Goal: Task Accomplishment & Management: Manage account settings

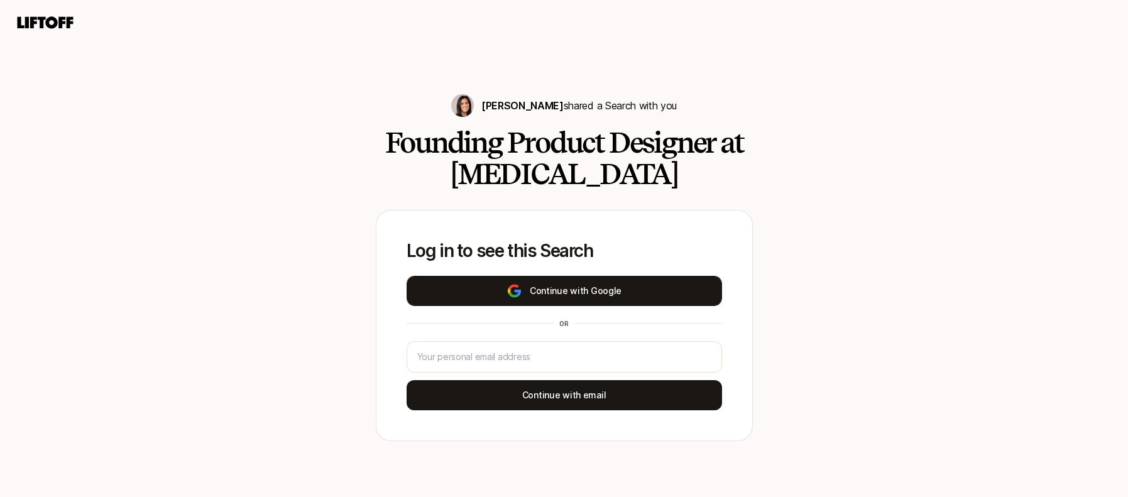
click at [605, 296] on button "Continue with Google" at bounding box center [565, 291] width 316 height 30
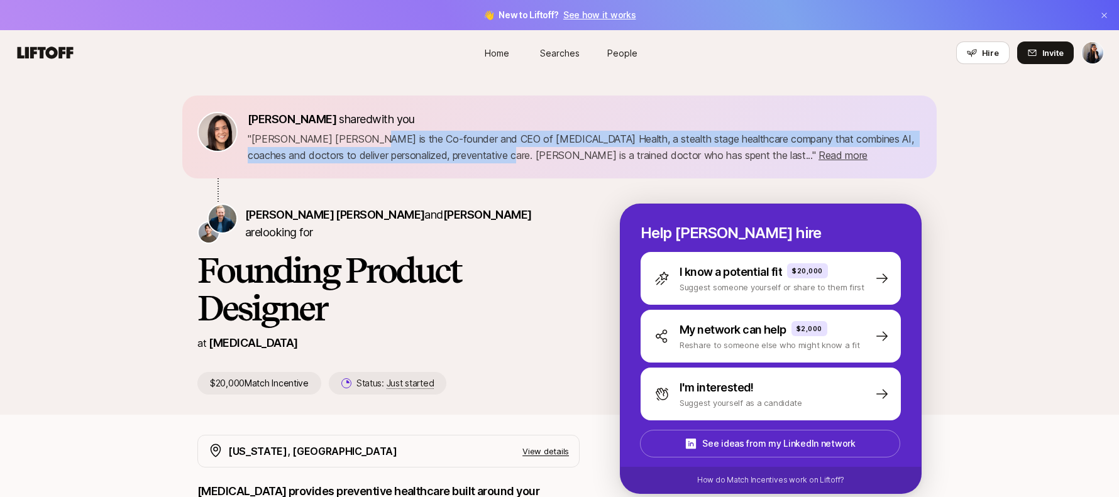
drag, startPoint x: 359, startPoint y: 143, endPoint x: 471, endPoint y: 153, distance: 112.9
click at [471, 154] on p "" Sagan Schultz is the Co-founder and CEO of Sonata Health, a stealth stage hea…" at bounding box center [585, 147] width 674 height 33
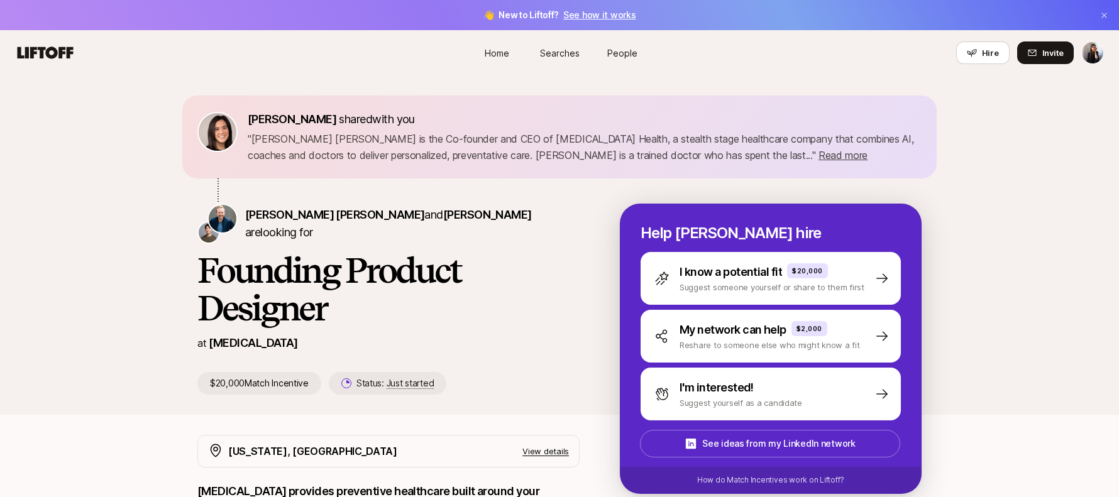
click at [475, 152] on p "" Sagan Schultz is the Co-founder and CEO of Sonata Health, a stealth stage hea…" at bounding box center [585, 147] width 674 height 33
click at [818, 157] on span "Read more" at bounding box center [842, 155] width 49 height 13
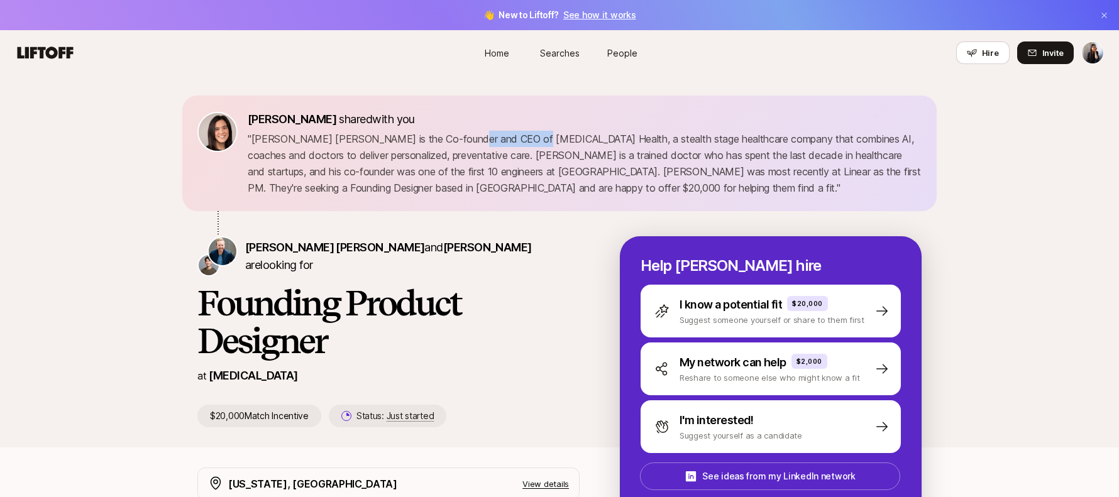
drag, startPoint x: 460, startPoint y: 138, endPoint x: 519, endPoint y: 140, distance: 59.7
click at [519, 140] on p "" Sagan Schultz is the Co-founder and CEO of Sonata Health, a stealth stage hea…" at bounding box center [585, 163] width 674 height 65
copy p "Sonata Health"
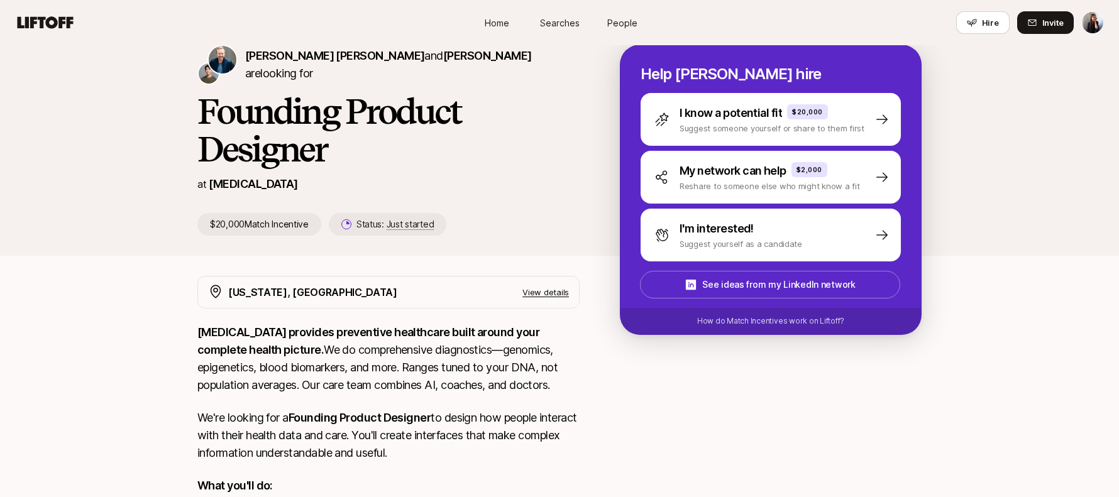
scroll to position [211, 0]
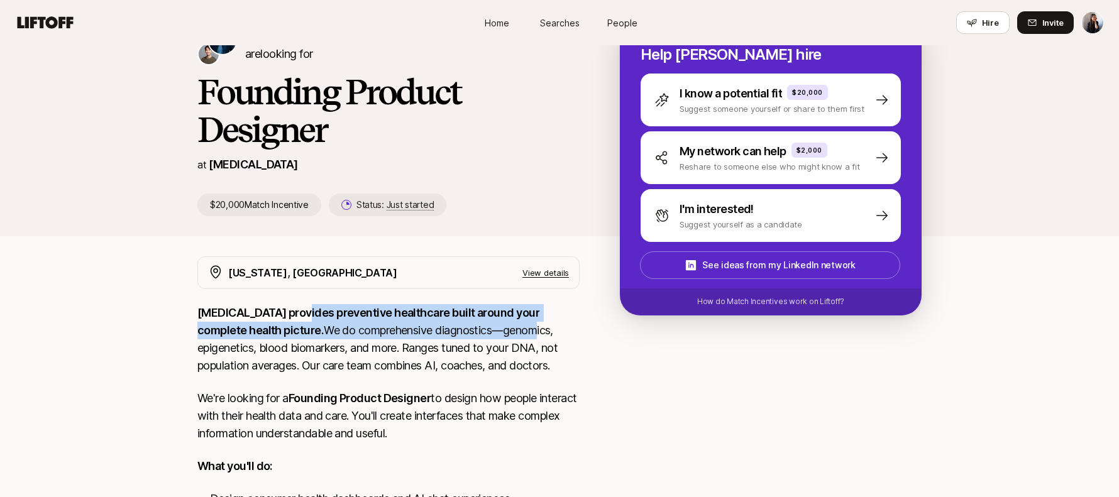
drag, startPoint x: 317, startPoint y: 314, endPoint x: 456, endPoint y: 331, distance: 140.7
click at [451, 331] on p "SONATA provides preventive healthcare built around your complete health picture…" at bounding box center [388, 339] width 382 height 70
click at [456, 331] on p "SONATA provides preventive healthcare built around your complete health picture…" at bounding box center [388, 339] width 382 height 70
drag, startPoint x: 420, startPoint y: 319, endPoint x: 482, endPoint y: 334, distance: 64.0
click at [482, 334] on p "SONATA provides preventive healthcare built around your complete health picture…" at bounding box center [388, 339] width 382 height 70
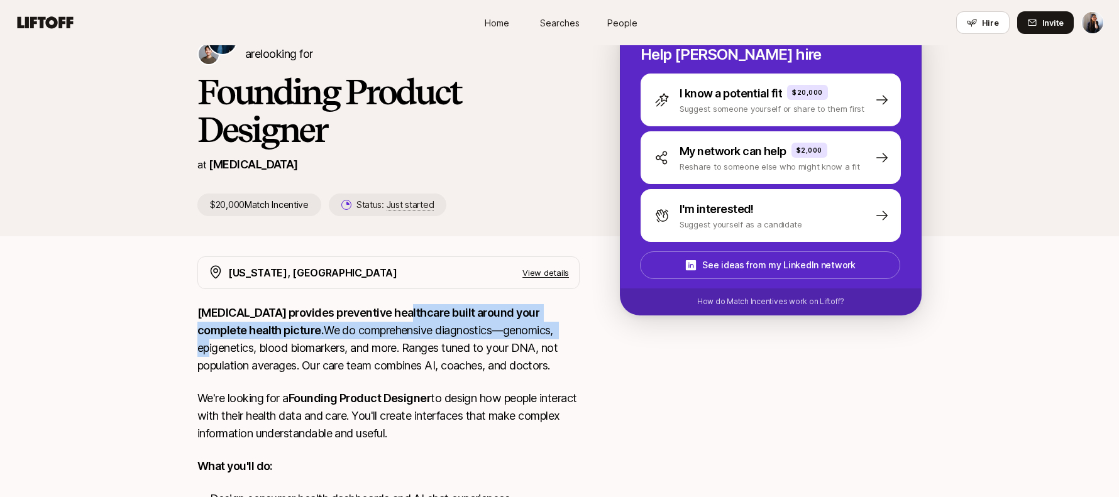
drag, startPoint x: 482, startPoint y: 337, endPoint x: 448, endPoint y: 329, distance: 34.9
click at [482, 337] on p "SONATA provides preventive healthcare built around your complete health picture…" at bounding box center [388, 339] width 382 height 70
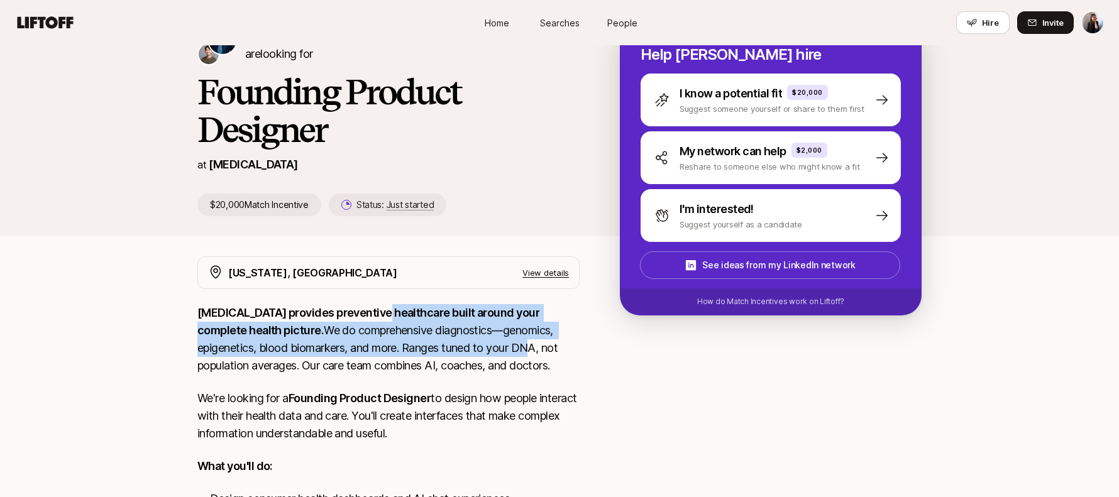
drag, startPoint x: 400, startPoint y: 324, endPoint x: 444, endPoint y: 344, distance: 48.6
click at [441, 344] on p "SONATA provides preventive healthcare built around your complete health picture…" at bounding box center [388, 339] width 382 height 70
click at [446, 344] on p "SONATA provides preventive healthcare built around your complete health picture…" at bounding box center [388, 339] width 382 height 70
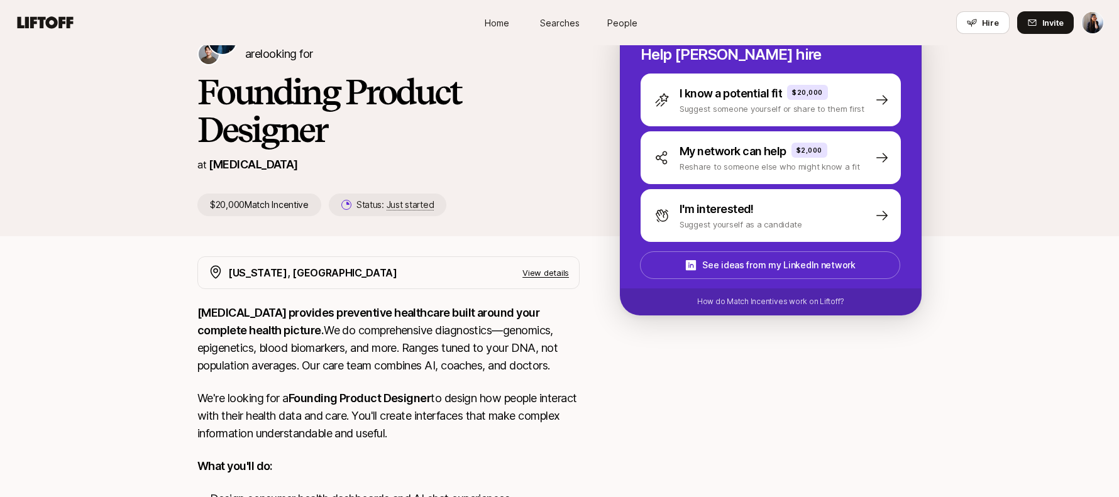
drag, startPoint x: 338, startPoint y: 335, endPoint x: 494, endPoint y: 366, distance: 159.0
click at [492, 366] on p "SONATA provides preventive healthcare built around your complete health picture…" at bounding box center [388, 339] width 382 height 70
click at [488, 365] on p "SONATA provides preventive healthcare built around your complete health picture…" at bounding box center [388, 339] width 382 height 70
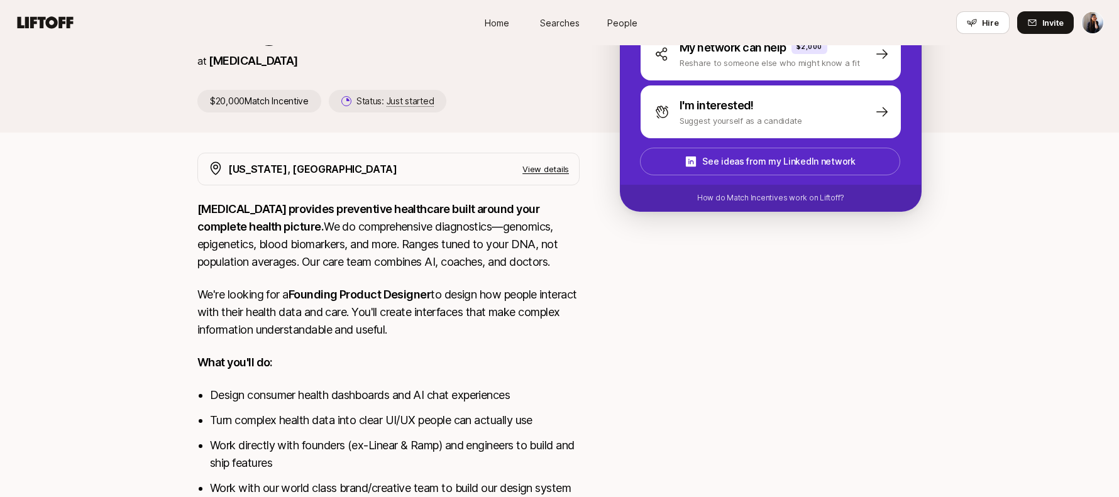
scroll to position [332, 0]
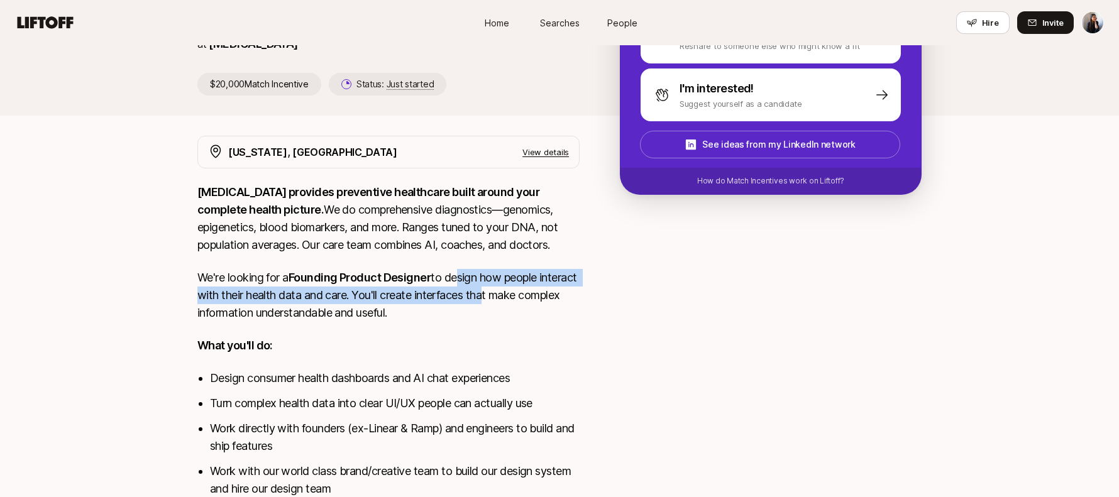
drag, startPoint x: 457, startPoint y: 284, endPoint x: 524, endPoint y: 302, distance: 69.9
click at [527, 302] on p "We're looking for a Founding Product Designer to design how people interact wit…" at bounding box center [388, 295] width 382 height 53
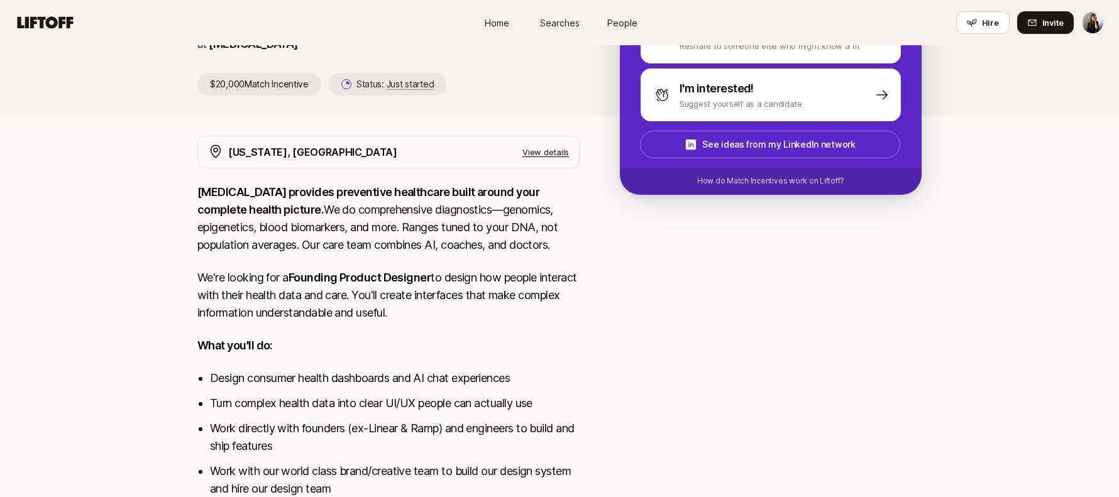
click at [524, 304] on p "We're looking for a Founding Product Designer to design how people interact wit…" at bounding box center [388, 295] width 382 height 53
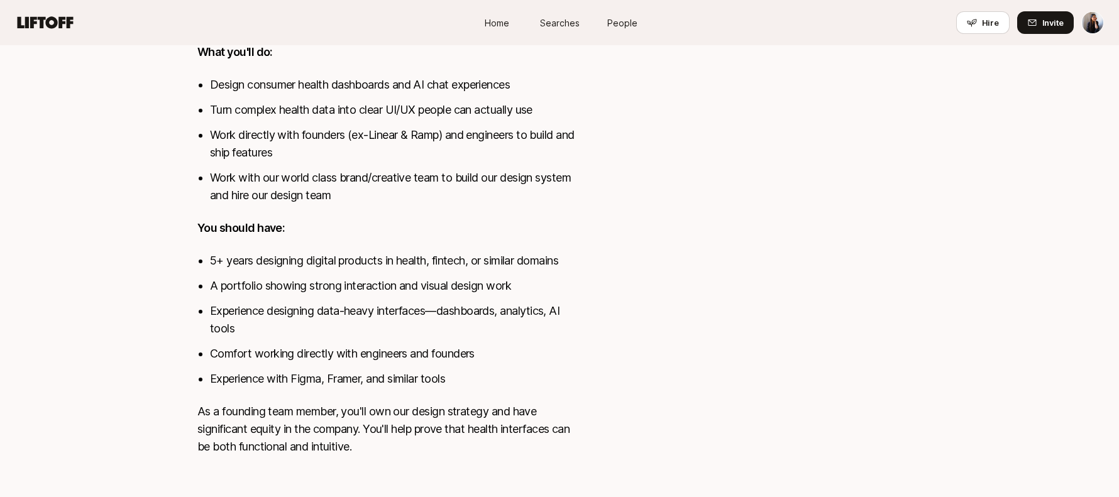
scroll to position [639, 0]
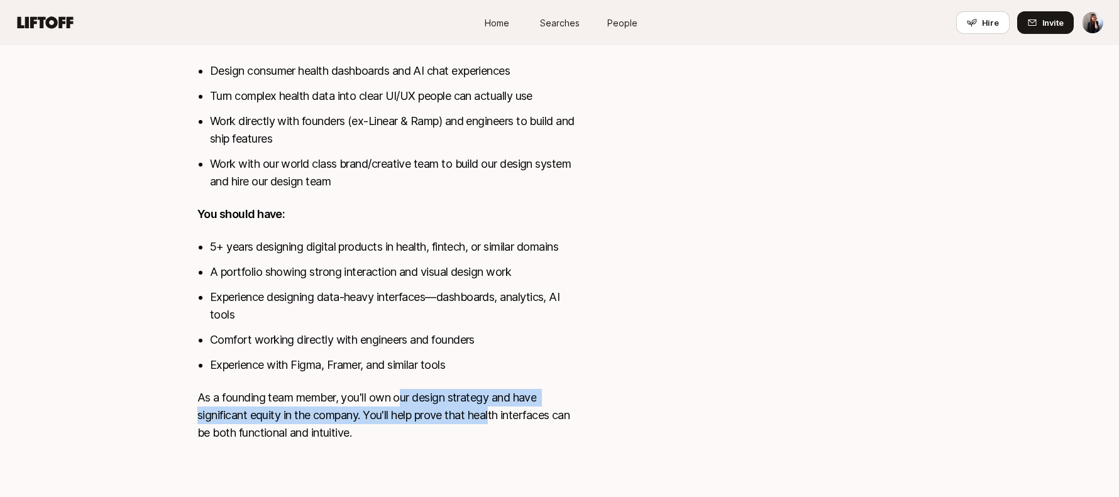
drag, startPoint x: 422, startPoint y: 402, endPoint x: 517, endPoint y: 412, distance: 96.1
click at [511, 410] on p "As a founding team member, you'll own our design strategy and have significant …" at bounding box center [388, 415] width 382 height 53
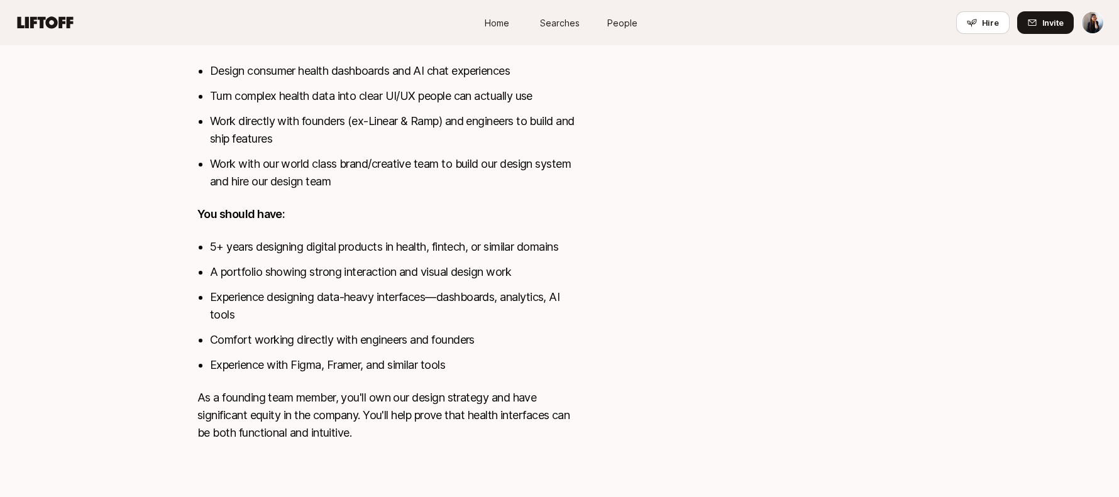
click at [515, 412] on p "As a founding team member, you'll own our design strategy and have significant …" at bounding box center [388, 415] width 382 height 53
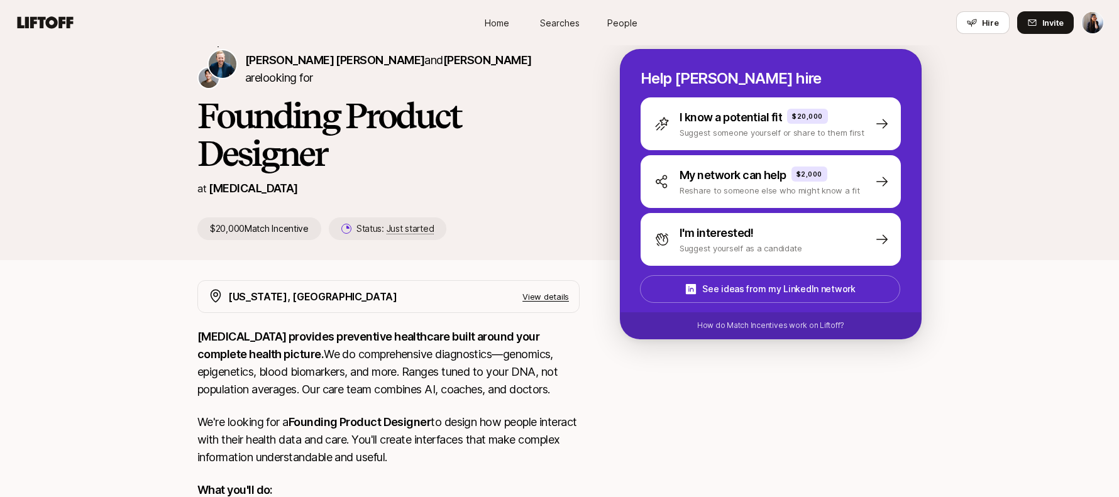
scroll to position [187, 0]
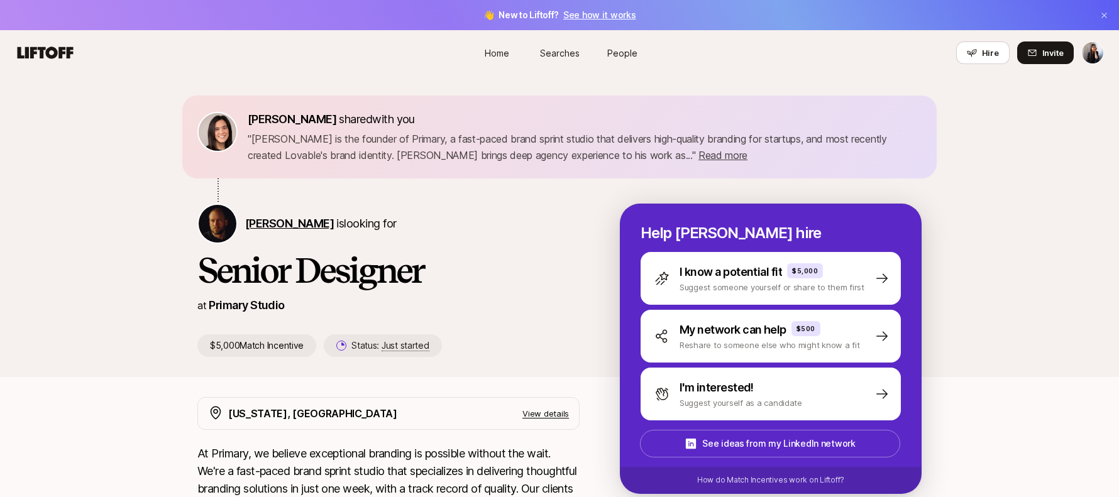
click at [294, 223] on span "[PERSON_NAME]" at bounding box center [289, 223] width 89 height 13
click at [54, 49] on icon at bounding box center [46, 53] width 56 height 12
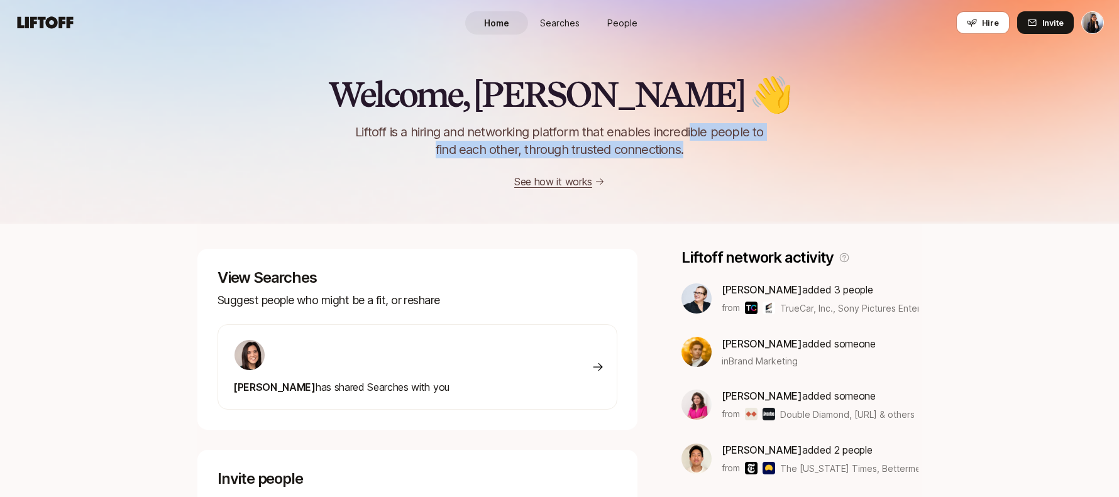
drag, startPoint x: 691, startPoint y: 135, endPoint x: 784, endPoint y: 148, distance: 94.1
click at [785, 150] on div "Welcome, [PERSON_NAME] 👋 Liftoff is a hiring and networking platform that enabl…" at bounding box center [559, 132] width 1119 height 114
click at [809, 154] on div "Welcome, [PERSON_NAME] 👋 Liftoff is a hiring and networking platform that enabl…" at bounding box center [559, 132] width 1119 height 114
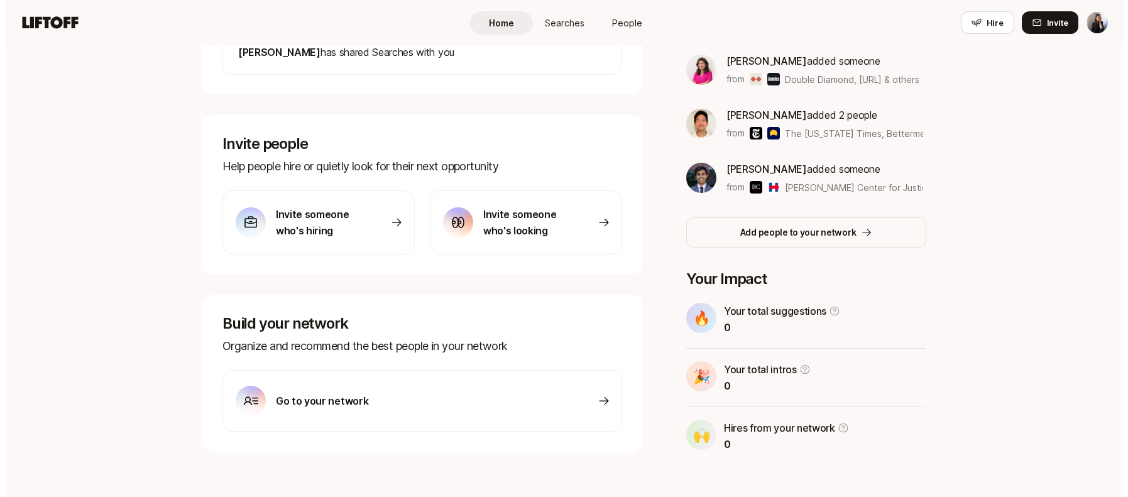
scroll to position [341, 0]
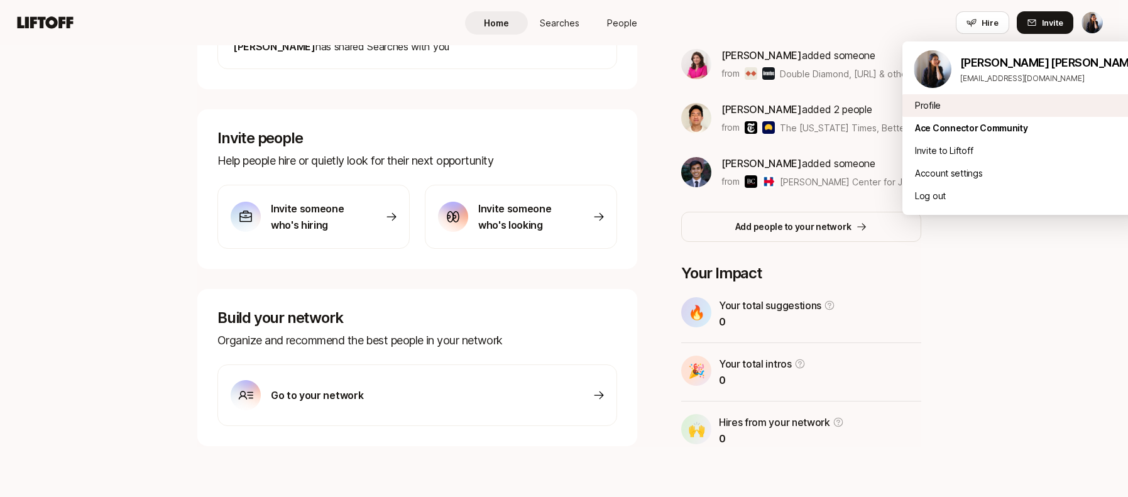
click at [927, 104] on div "Profile" at bounding box center [1026, 105] width 247 height 23
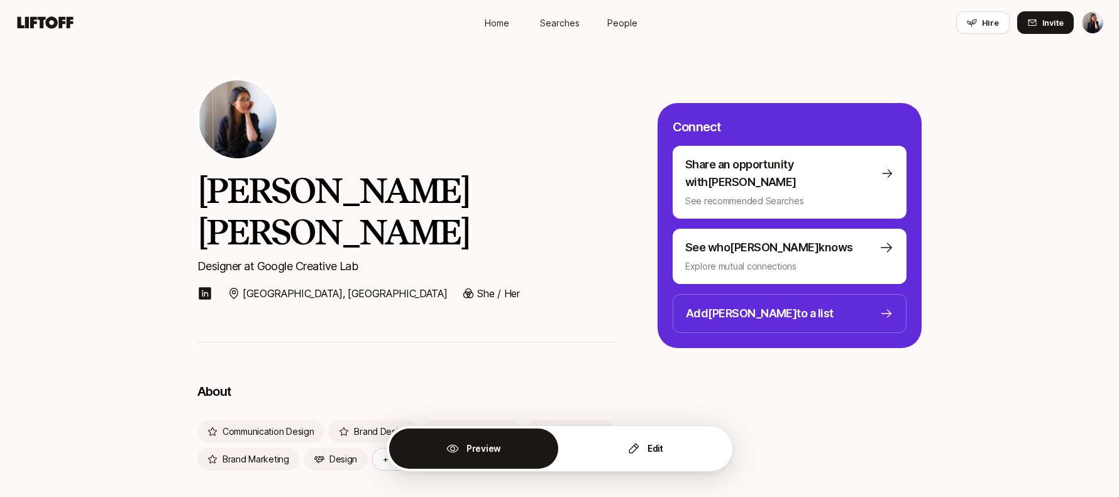
scroll to position [8, 0]
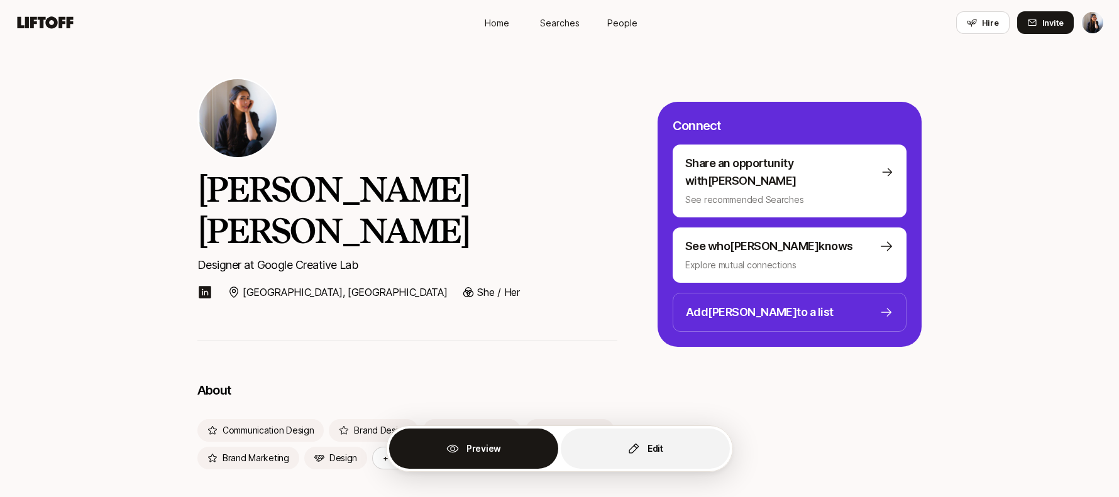
click at [664, 446] on button "Edit" at bounding box center [645, 449] width 169 height 40
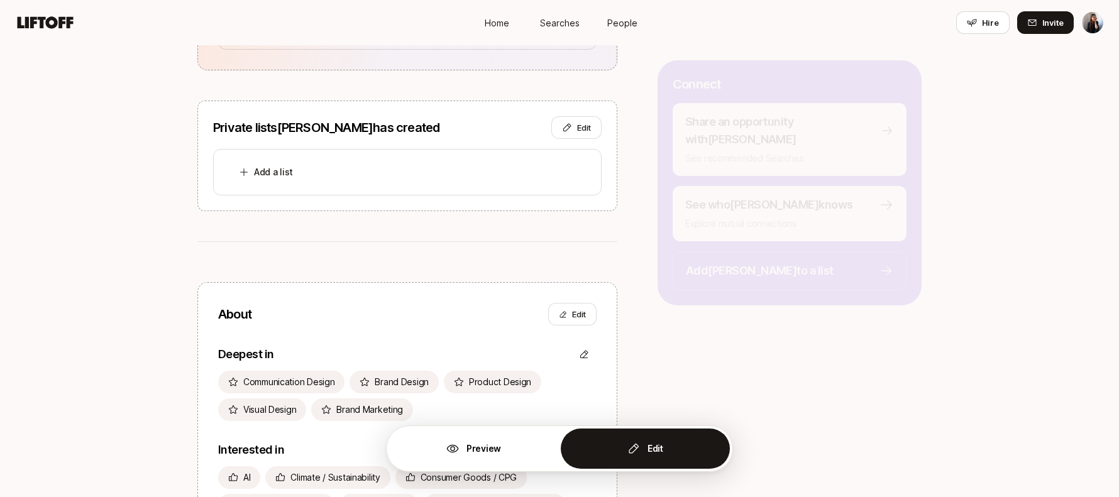
scroll to position [805, 0]
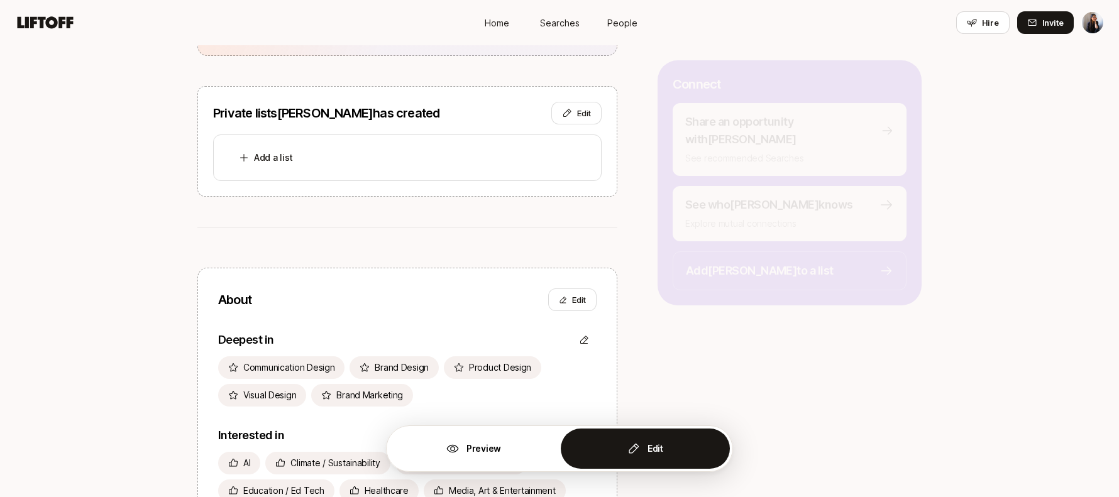
drag, startPoint x: 341, startPoint y: 274, endPoint x: 352, endPoint y: 281, distance: 12.7
click at [341, 274] on div "About Edit Deepest in Communication Design Brand Design Product Design Visual D…" at bounding box center [407, 457] width 420 height 378
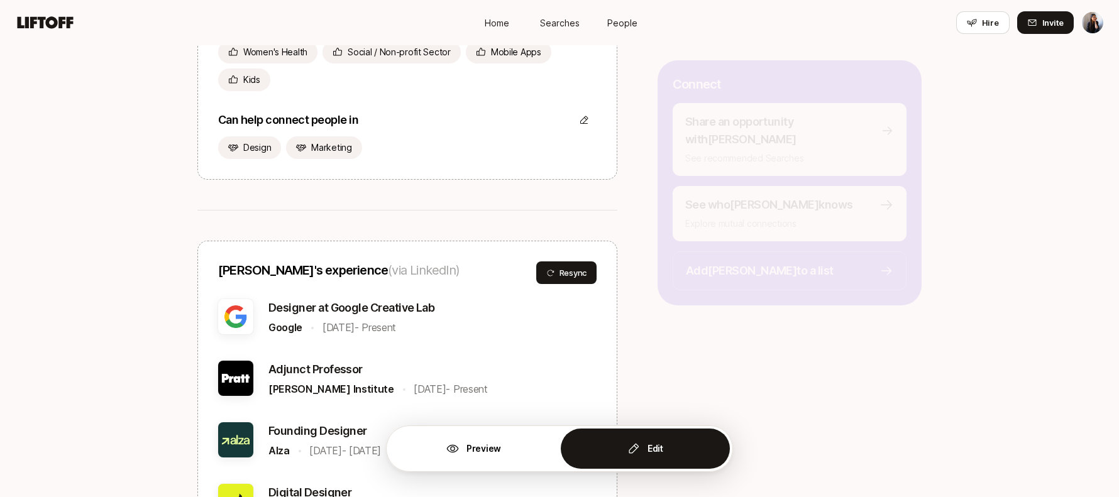
scroll to position [1295, 0]
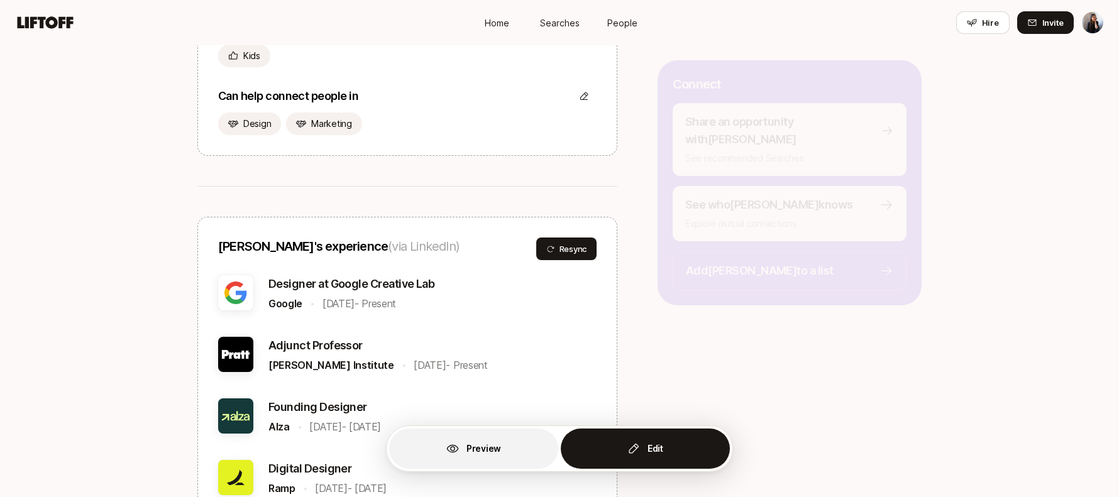
click at [481, 446] on p "Preview" at bounding box center [483, 448] width 35 height 15
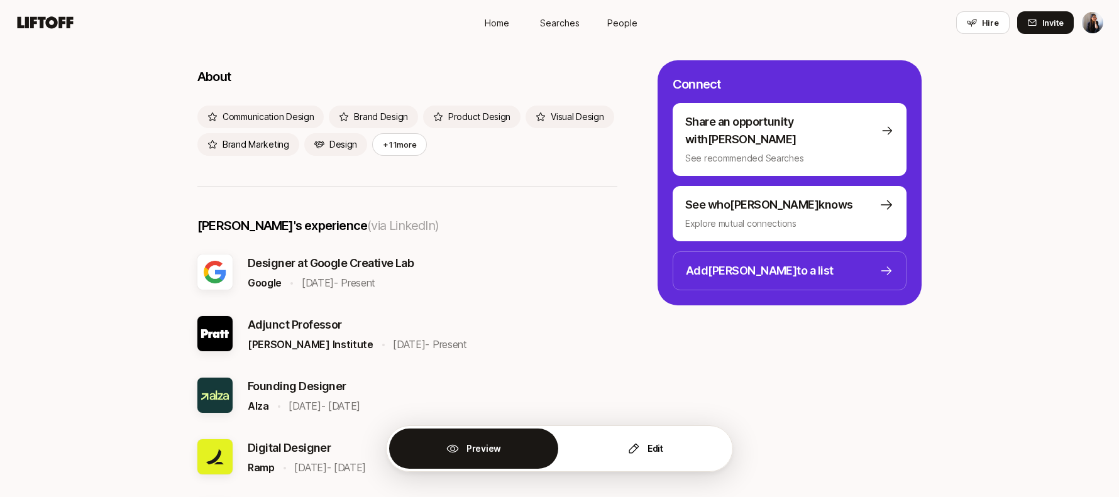
scroll to position [0, 0]
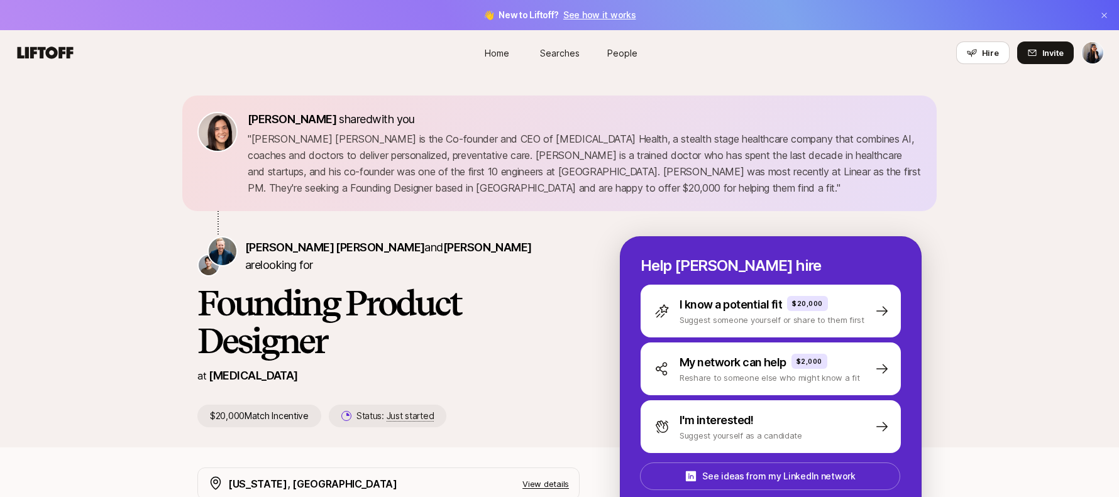
scroll to position [187, 0]
